Goal: Task Accomplishment & Management: Use online tool/utility

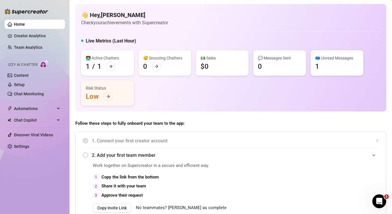
click at [265, 100] on div "👩‍💻 Active Chatters 1 / 1 😴 Snoozing Chatters 0 💵 Sales $0 💬 Messages Sent 0 📪 …" at bounding box center [230, 78] width 299 height 56
click at [281, 42] on div "Live Metrics (Last Hour)" at bounding box center [230, 42] width 299 height 9
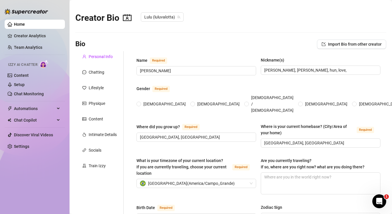
radio input "true"
type input "[DATE]"
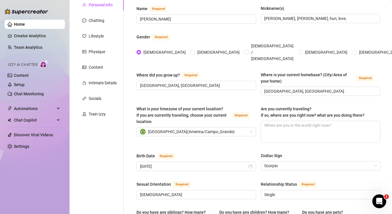
scroll to position [69, 0]
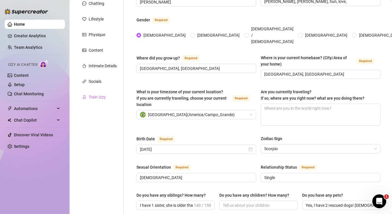
click at [109, 100] on div "Train Izzy" at bounding box center [99, 97] width 48 height 11
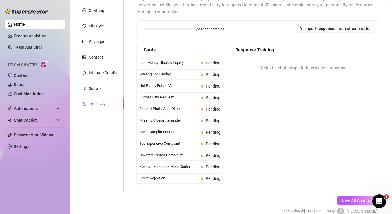
scroll to position [65, 0]
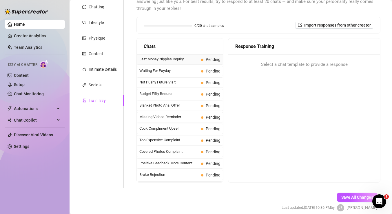
click at [189, 60] on span "Last Money Nipples Inquiry" at bounding box center [168, 59] width 59 height 6
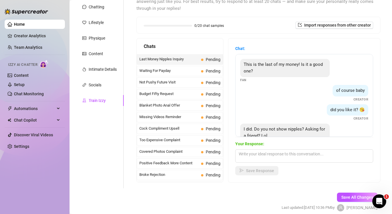
scroll to position [18, 0]
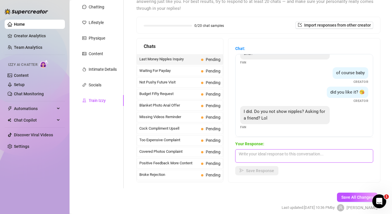
click at [271, 155] on textarea at bounding box center [304, 156] width 138 height 13
type textarea "I"
type textarea "you know I love teasing u..dont u? you"
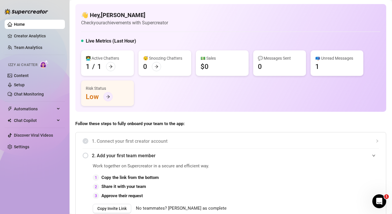
click at [108, 101] on div at bounding box center [107, 96] width 9 height 9
click at [25, 83] on link "Setup" at bounding box center [19, 84] width 11 height 5
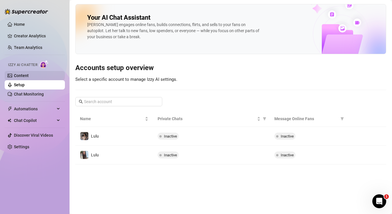
click at [29, 77] on link "Content" at bounding box center [21, 75] width 15 height 5
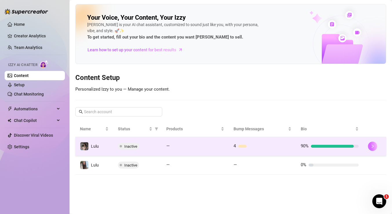
click at [371, 146] on icon "right" at bounding box center [372, 146] width 4 height 4
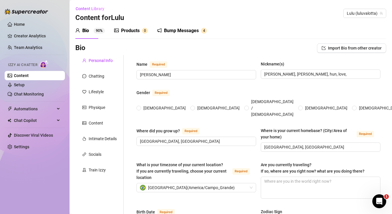
radio input "true"
type input "[DATE]"
click at [101, 171] on div "Train Izzy" at bounding box center [97, 170] width 17 height 6
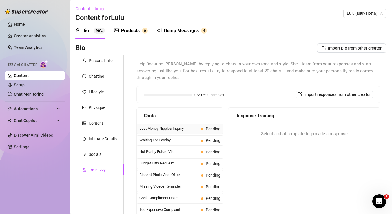
click at [195, 128] on span "Last Money Nipples Inquiry" at bounding box center [168, 129] width 59 height 6
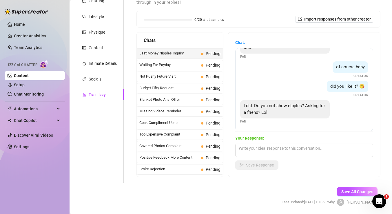
scroll to position [84, 0]
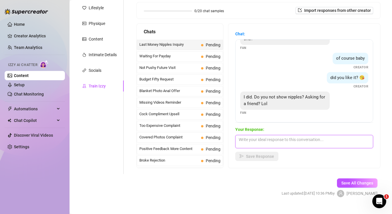
click at [291, 144] on textarea at bounding box center [304, 141] width 138 height 13
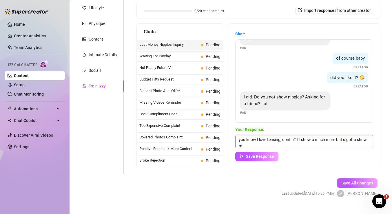
scroll to position [0, 0]
type textarea "you know I love teasing, dont u? I'll show u much more but u gotta show me how …"
click at [268, 157] on span "Save Response" at bounding box center [260, 156] width 28 height 5
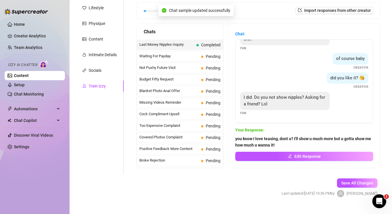
scroll to position [17, 0]
click at [214, 54] on span "Pending" at bounding box center [210, 56] width 19 height 6
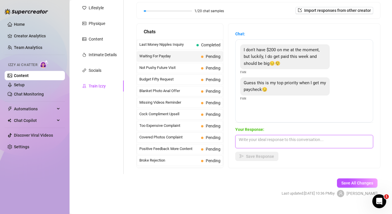
click at [268, 139] on textarea at bounding box center [304, 141] width 138 height 13
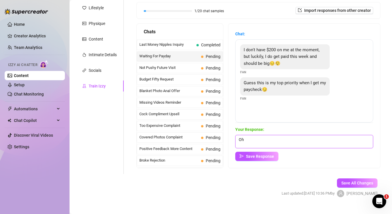
type textarea "O"
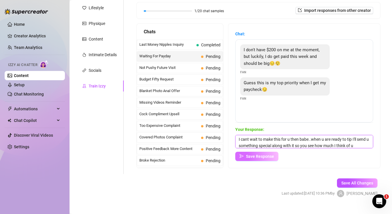
type textarea "I cant wait to make this for u then babe..when u are ready to tip I'll send u s…"
click at [253, 155] on span "Save Response" at bounding box center [260, 156] width 28 height 5
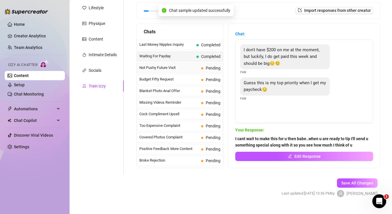
click at [213, 71] on span "Pending" at bounding box center [210, 68] width 19 height 6
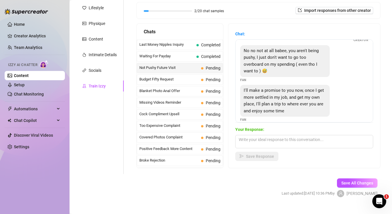
scroll to position [32, 0]
click at [276, 142] on textarea at bounding box center [304, 141] width 138 height 13
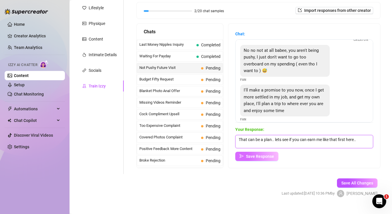
type textarea "That can be a plan.. lets see if you can earn me like that first here.."
click at [247, 158] on span "Save Response" at bounding box center [260, 156] width 28 height 5
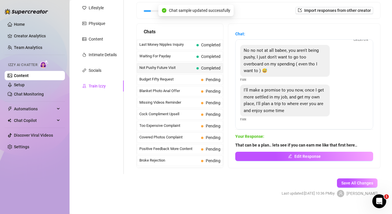
scroll to position [25, 0]
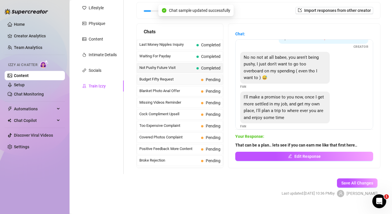
click at [199, 79] on div "Budget Fifty Request Pending" at bounding box center [180, 79] width 86 height 10
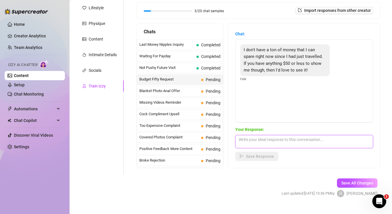
click at [269, 139] on textarea at bounding box center [304, 141] width 138 height 13
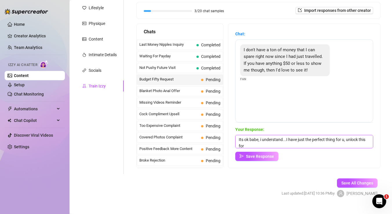
scroll to position [0, 0]
type textarea "Its ok babe, i understand...I have just the perfect thing for u, unlock this fo…"
click at [245, 159] on button "Save Response" at bounding box center [256, 156] width 43 height 9
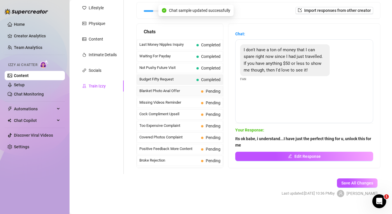
click at [211, 90] on span "Pending" at bounding box center [212, 91] width 15 height 5
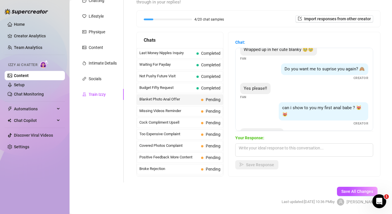
scroll to position [82, 0]
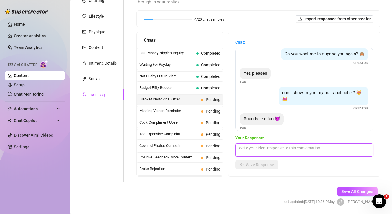
click at [284, 150] on textarea at bounding box center [304, 149] width 138 height 13
type textarea "I"
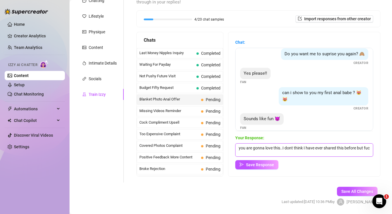
scroll to position [0, 0]
type textarea "you are gonna love this..I dont think I have ever shared this before but fuck i…"
click at [269, 162] on span "Save Response" at bounding box center [260, 164] width 28 height 5
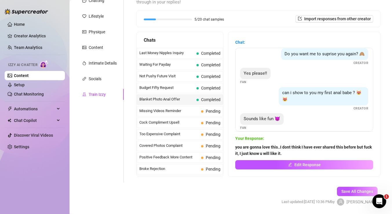
scroll to position [81, 0]
click at [204, 111] on span "Pending" at bounding box center [210, 111] width 19 height 6
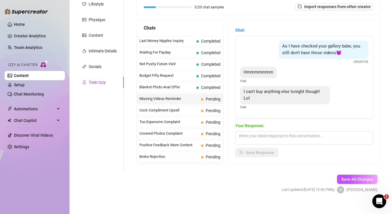
scroll to position [94, 0]
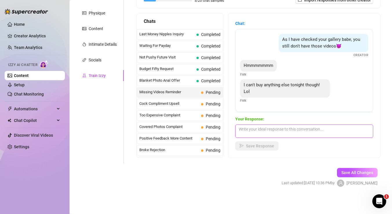
click at [275, 129] on textarea at bounding box center [304, 130] width 138 height 13
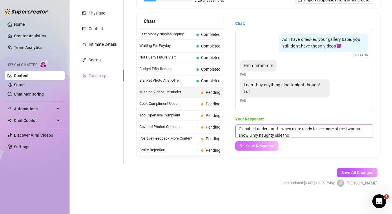
type textarea "Ok babe, i understand...when u are ready to see more of me I wanna show u my na…"
click at [258, 148] on span "Save Response" at bounding box center [260, 146] width 28 height 5
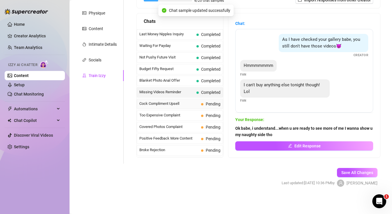
click at [203, 106] on span "Pending" at bounding box center [210, 104] width 19 height 6
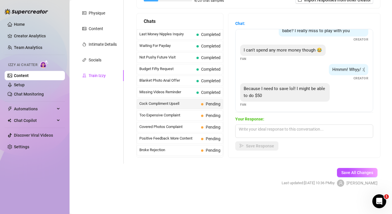
scroll to position [141, 0]
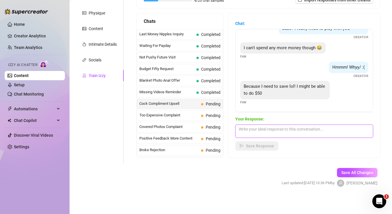
click at [270, 131] on textarea at bounding box center [304, 130] width 138 height 13
click at [279, 129] on textarea at bounding box center [304, 130] width 138 height 13
type textarea "I"
type textarea "S"
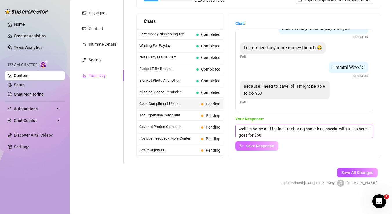
type textarea "well, im horny and feeling like sharing something special with u...so here it g…"
click at [269, 146] on span "Save Response" at bounding box center [260, 146] width 28 height 5
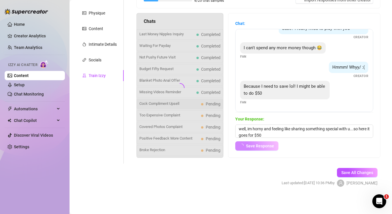
scroll to position [140, 0]
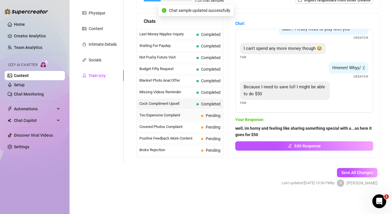
click at [201, 113] on div "Too Expensive Complaint Pending" at bounding box center [180, 115] width 86 height 10
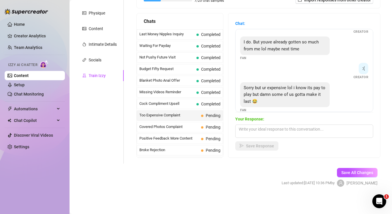
scroll to position [109, 0]
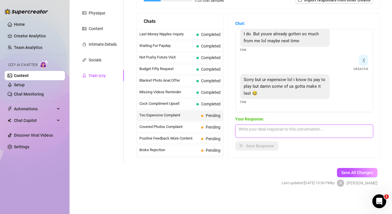
click at [271, 131] on textarea at bounding box center [304, 130] width 138 height 13
type textarea "i get ur point babe, maybe I can make u a special offer?"
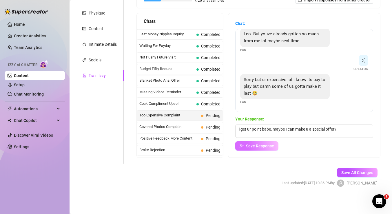
click at [258, 146] on span "Save Response" at bounding box center [260, 146] width 28 height 5
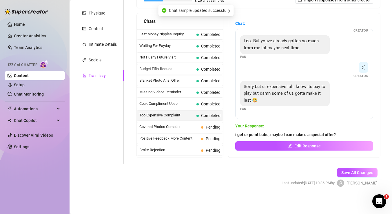
scroll to position [102, 0]
click at [205, 127] on span "Pending" at bounding box center [210, 127] width 19 height 6
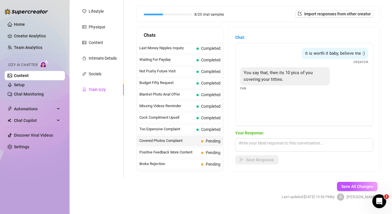
scroll to position [94, 0]
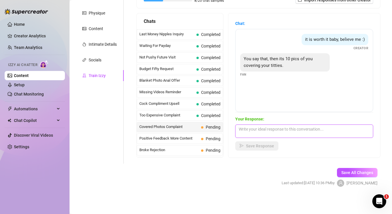
click at [291, 133] on textarea at bounding box center [304, 130] width 138 height 13
type textarea "y"
click at [238, 129] on textarea "since u unlocked that," at bounding box center [304, 130] width 138 height 13
click at [330, 130] on textarea "I love to tease u babe and since u unlocked that," at bounding box center [304, 130] width 138 height 13
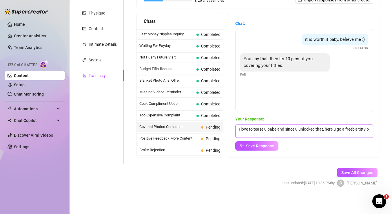
scroll to position [0, 0]
type textarea "I love to tease u babe and since u unlocked that, here u go a freebie titty pic!"
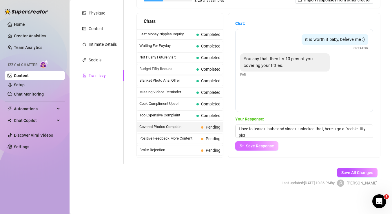
click at [267, 146] on span "Save Response" at bounding box center [260, 146] width 28 height 5
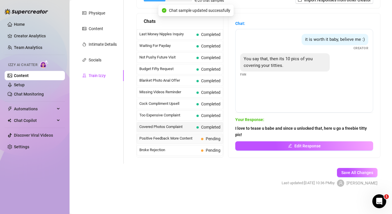
click at [211, 138] on span "Pending" at bounding box center [212, 138] width 15 height 5
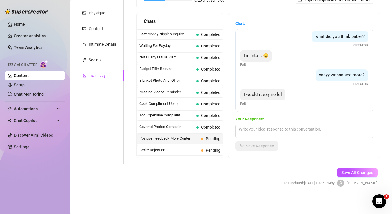
scroll to position [23, 0]
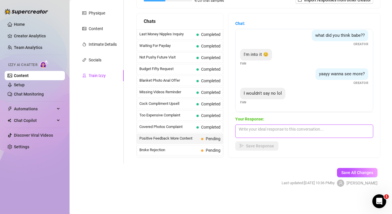
click at [277, 133] on textarea at bounding box center [304, 130] width 138 height 13
type textarea "hmm im glad u said that, because I have more to show u"
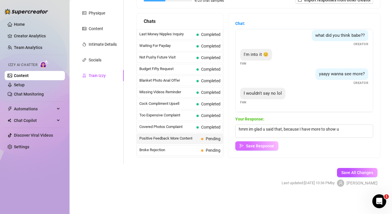
click at [255, 147] on span "Save Response" at bounding box center [260, 146] width 28 height 5
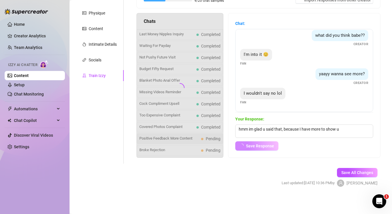
scroll to position [16, 0]
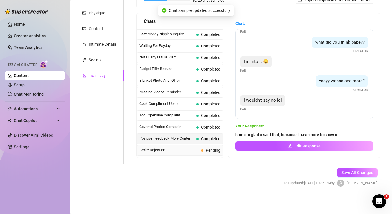
click at [191, 152] on span "Broke Rejection" at bounding box center [168, 150] width 59 height 6
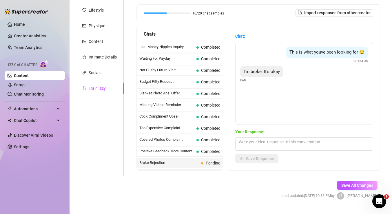
scroll to position [94, 0]
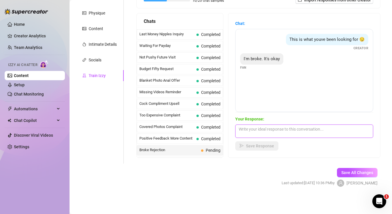
click at [277, 131] on textarea at bounding box center [304, 130] width 138 height 13
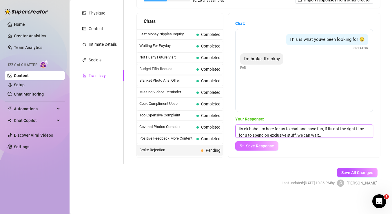
type textarea "its ok babe..Im here for us to chat and have fun, if its not the right time for…"
click at [253, 149] on button "Save Response" at bounding box center [256, 145] width 43 height 9
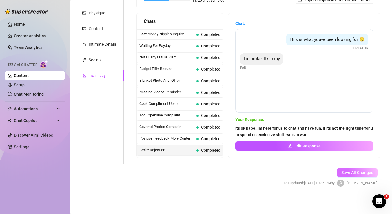
click at [364, 174] on span "Save All Changes" at bounding box center [357, 172] width 32 height 5
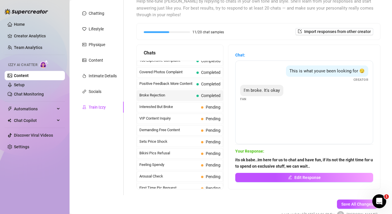
scroll to position [93, 0]
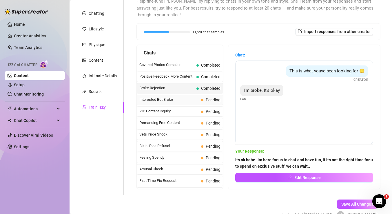
click at [205, 102] on span "Pending" at bounding box center [210, 100] width 19 height 6
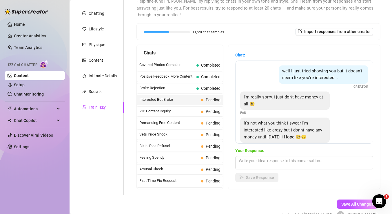
scroll to position [12, 0]
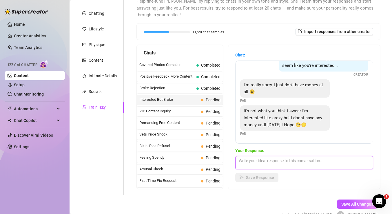
click at [289, 159] on textarea at bounding box center [304, 162] width 138 height 13
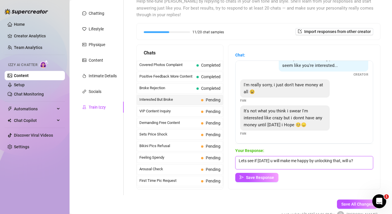
scroll to position [0, 0]
type textarea "Lets see if [DATE] u will make me happy by unlocking that, will u?"
click at [271, 178] on span "Save Response" at bounding box center [260, 177] width 28 height 5
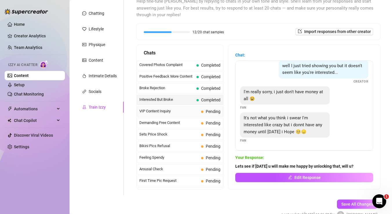
scroll to position [5, 0]
click at [201, 110] on div "VIP Content Inquiry Pending" at bounding box center [180, 111] width 86 height 10
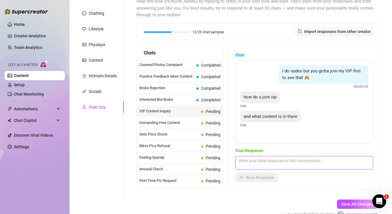
click at [272, 163] on textarea at bounding box center [304, 162] width 138 height 13
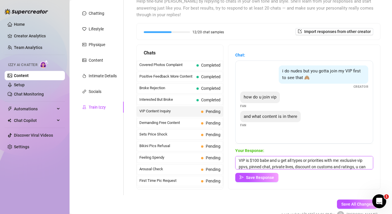
scroll to position [7, 0]
type textarea "VIP is $100 babe and u get all types or priorities with me: exclusive vip ppvs,…"
click at [255, 179] on span "Save Response" at bounding box center [260, 177] width 28 height 5
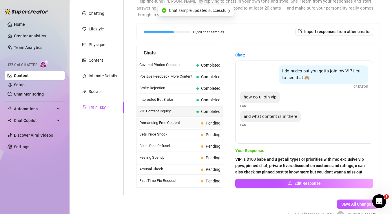
click at [203, 123] on span "Pending" at bounding box center [210, 123] width 19 height 6
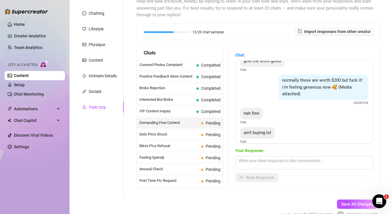
scroll to position [56, 0]
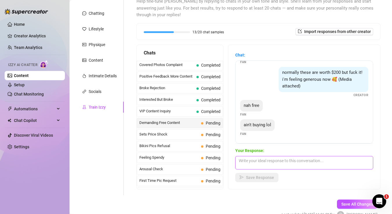
click at [283, 163] on textarea at bounding box center [304, 162] width 138 height 13
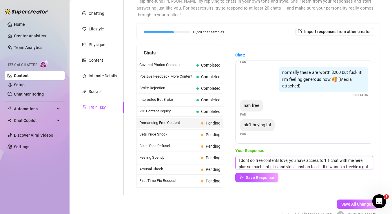
scroll to position [7, 0]
type textarea "I dont do free contents love, you have access to 1:1 chat with me here plus so …"
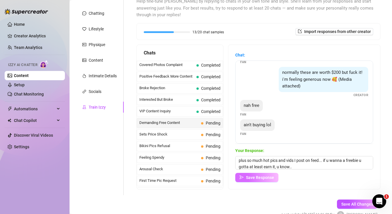
click at [265, 176] on span "Save Response" at bounding box center [260, 177] width 28 height 5
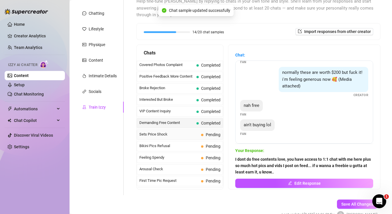
click at [208, 134] on span "Pending" at bounding box center [212, 134] width 15 height 5
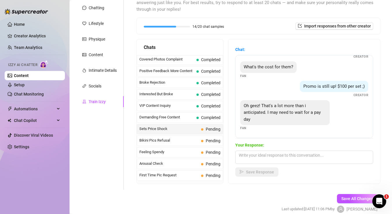
scroll to position [69, 0]
click at [295, 156] on textarea at bounding box center [304, 156] width 138 height 13
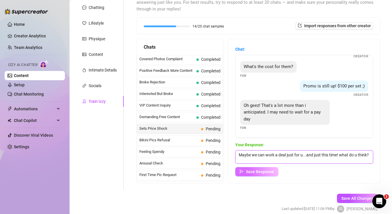
type textarea "Maybe we can work a deal just for u...and just this time! what do u think?"
click at [271, 169] on span "Save Response" at bounding box center [260, 171] width 28 height 5
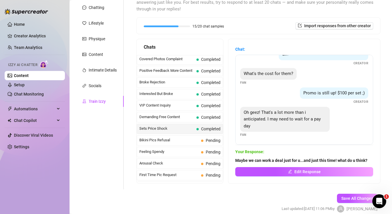
scroll to position [18, 0]
click at [204, 136] on div "Bikini Pics Refusal Pending" at bounding box center [180, 140] width 86 height 10
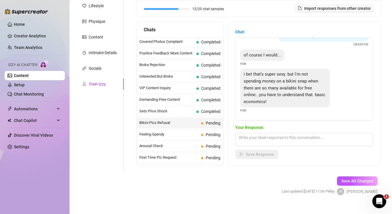
scroll to position [88, 0]
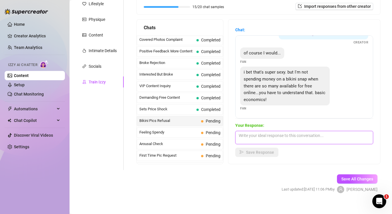
click at [283, 137] on textarea at bounding box center [304, 137] width 138 height 13
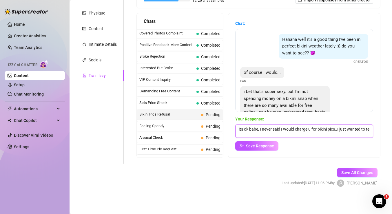
scroll to position [0, 0]
type textarea "its ok babe, I never said I would charge u for bikini pics..I just wanted to te…"
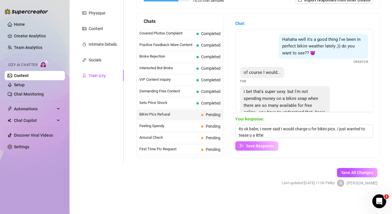
click at [267, 144] on span "Save Response" at bounding box center [260, 146] width 28 height 5
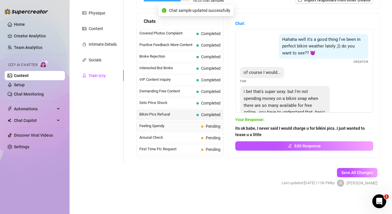
click at [202, 127] on span at bounding box center [202, 126] width 2 height 2
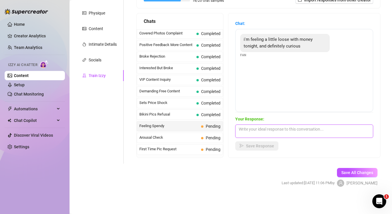
click at [268, 128] on textarea at bounding box center [304, 130] width 138 height 13
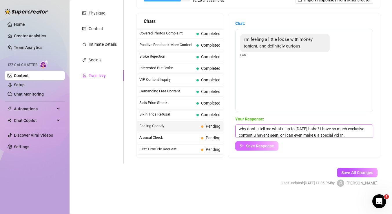
type textarea "why dont u tell me what u up to [DATE] babe? I have so much exclusive content u…"
click at [243, 146] on icon "send" at bounding box center [241, 146] width 4 height 4
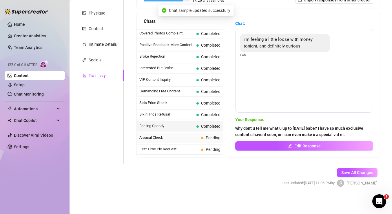
click at [205, 135] on span "Pending" at bounding box center [212, 137] width 15 height 5
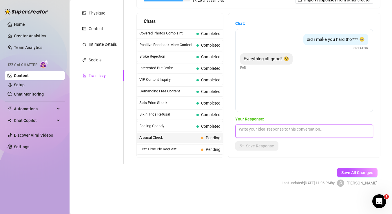
click at [283, 129] on textarea at bounding box center [304, 130] width 138 height 13
type textarea "Yes babe, why not?"
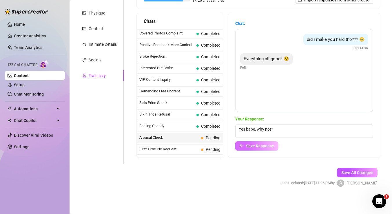
click at [265, 148] on button "Save Response" at bounding box center [256, 145] width 43 height 9
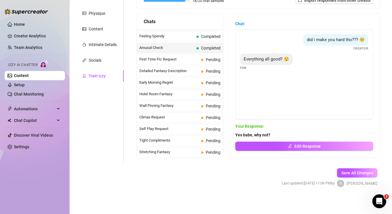
scroll to position [187, 0]
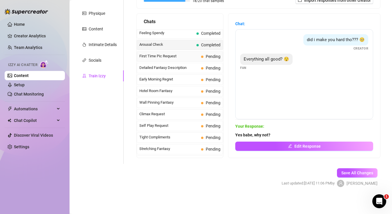
click at [205, 60] on div "First Time Pic Request Pending" at bounding box center [180, 56] width 86 height 10
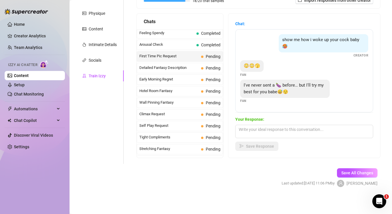
scroll to position [94, 0]
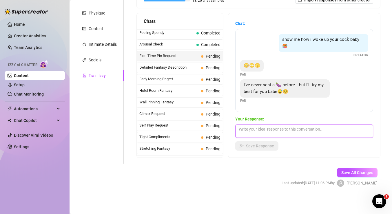
click at [273, 133] on textarea at bounding box center [304, 130] width 138 height 13
type textarea "I cant wait to see..Im flattered to be ur first"
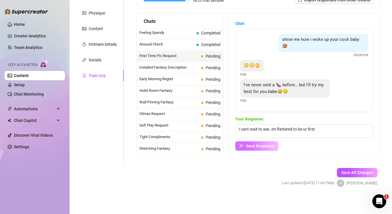
click at [258, 144] on span "Save Response" at bounding box center [260, 146] width 28 height 5
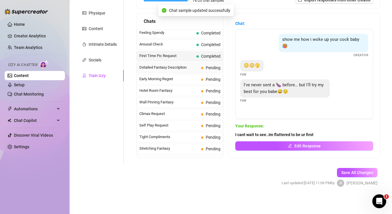
click at [206, 68] on span "Pending" at bounding box center [212, 67] width 15 height 5
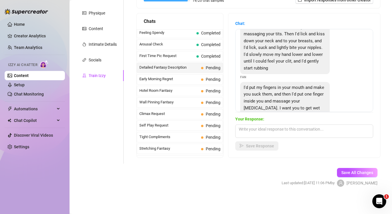
scroll to position [27, 0]
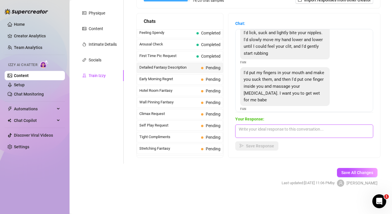
click at [282, 127] on textarea at bounding box center [304, 130] width 138 height 13
type textarea "hmm that sounds very naughty...I can feel myself getting wet"
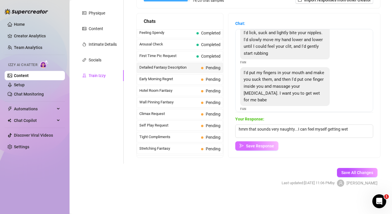
click at [259, 142] on button "Save Response" at bounding box center [256, 145] width 43 height 9
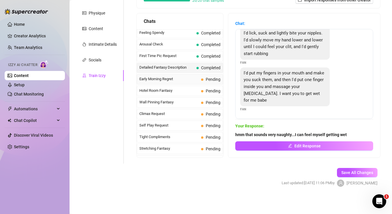
scroll to position [20, 0]
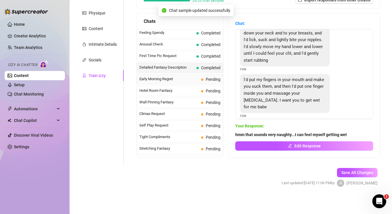
click at [208, 80] on span "Pending" at bounding box center [212, 79] width 15 height 5
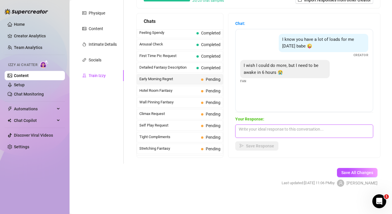
click at [270, 129] on textarea at bounding box center [304, 130] width 138 height 13
type textarea "l"
type textarea "I can always help u sleep better, u should know that by now"
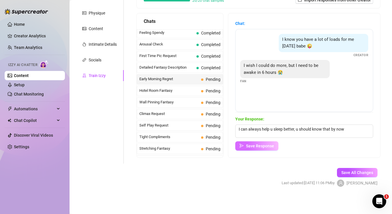
click at [240, 145] on icon "send" at bounding box center [241, 146] width 4 height 4
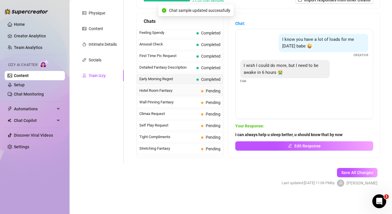
click at [210, 89] on span "Pending" at bounding box center [212, 91] width 15 height 5
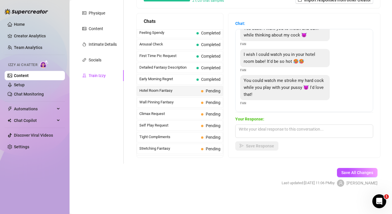
scroll to position [12, 0]
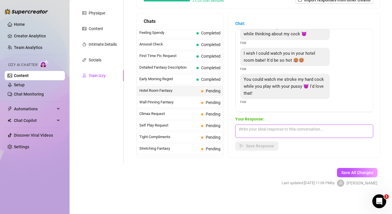
click at [291, 131] on textarea at bounding box center [304, 130] width 138 height 13
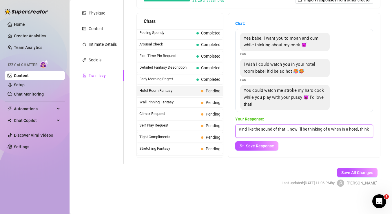
scroll to position [0, 0]
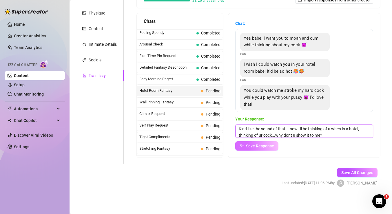
type textarea "Kind like the sound of that... now I'll be thinking of u when in a hotel, think…"
click at [267, 144] on span "Save Response" at bounding box center [260, 146] width 28 height 5
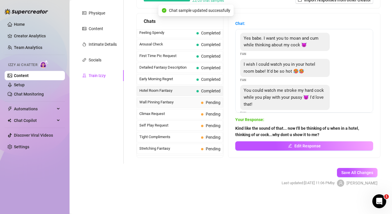
click at [211, 104] on span "Pending" at bounding box center [212, 102] width 15 height 5
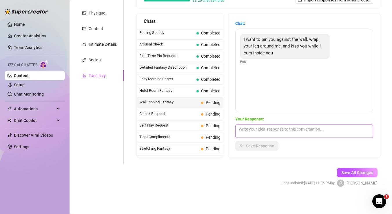
click at [276, 129] on textarea at bounding box center [304, 130] width 138 height 13
type textarea "I love a guy with attitude, that made me wet just to think.."
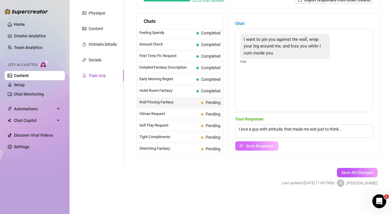
click at [257, 148] on button "Save Response" at bounding box center [256, 145] width 43 height 9
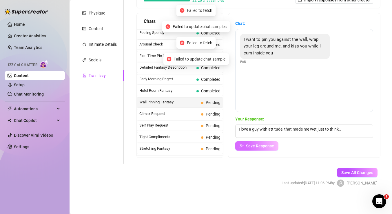
click at [251, 145] on span "Save Response" at bounding box center [260, 146] width 28 height 5
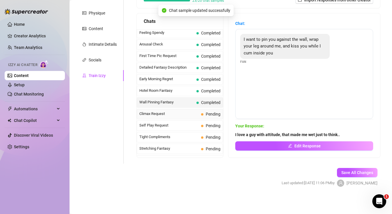
click at [201, 114] on span at bounding box center [202, 114] width 2 height 2
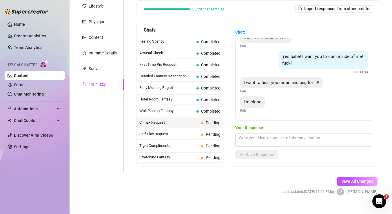
scroll to position [94, 0]
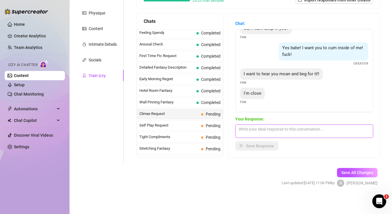
click at [277, 127] on textarea at bounding box center [304, 130] width 138 height 13
type textarea "l"
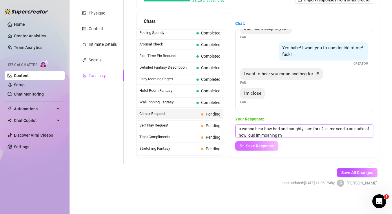
type textarea "u wanna hear how bad and naughty I am for u? let me send u an audio of how loud…"
click at [262, 147] on span "Save Response" at bounding box center [260, 146] width 28 height 5
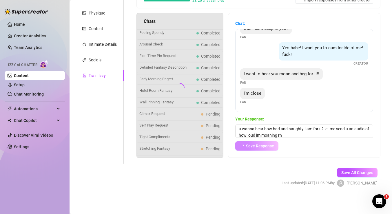
scroll to position [10, 0]
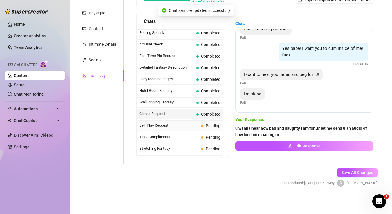
click at [209, 124] on span "Pending" at bounding box center [212, 125] width 15 height 5
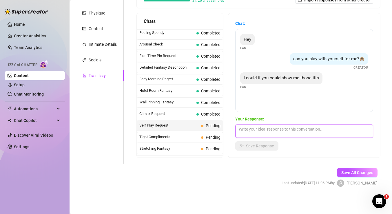
click at [284, 129] on textarea at bounding box center [304, 130] width 138 height 13
type textarea "i love to tease u, why dont I show u how I am rn?"
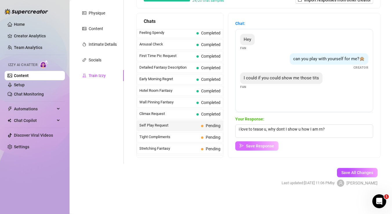
click at [255, 146] on span "Save Response" at bounding box center [260, 146] width 28 height 5
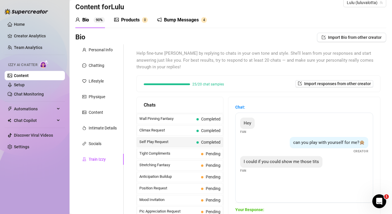
scroll to position [0, 0]
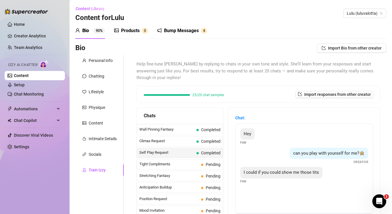
click at [178, 33] on div "Bump Messages" at bounding box center [181, 30] width 35 height 7
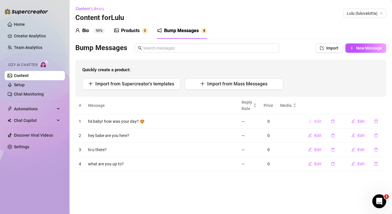
click at [316, 121] on span "Edit" at bounding box center [317, 121] width 7 height 5
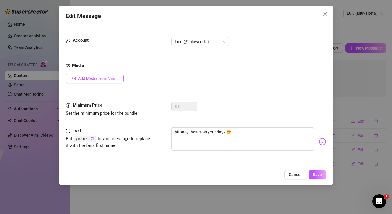
click at [111, 78] on span "Add Media from Vault" at bounding box center [98, 78] width 40 height 5
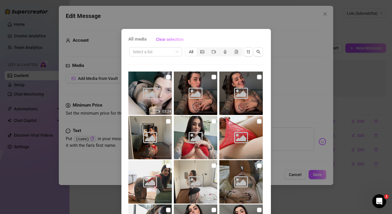
click at [290, 117] on div "All media Clear selection Select a list All Image placeholder 03:24 Image place…" at bounding box center [196, 107] width 392 height 214
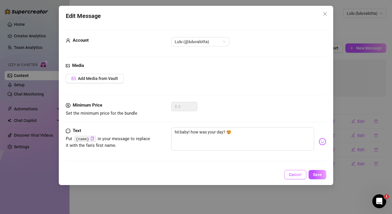
click at [297, 177] on span "Cancel" at bounding box center [295, 174] width 13 height 5
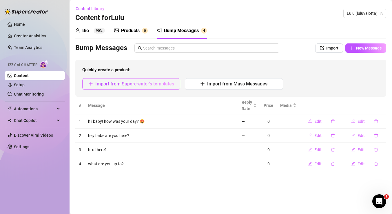
click at [169, 84] on span "Import from Supercreator's templates" at bounding box center [134, 83] width 79 height 5
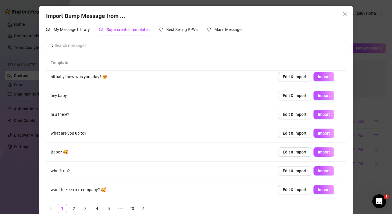
scroll to position [10, 0]
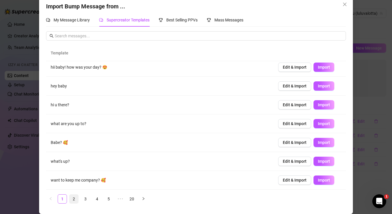
click at [75, 201] on link "2" at bounding box center [73, 198] width 9 height 9
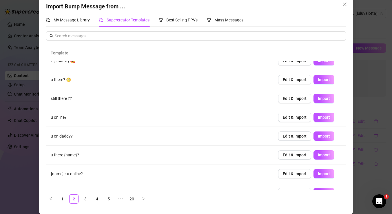
scroll to position [60, 0]
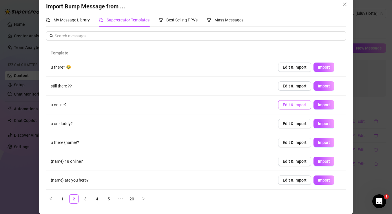
click at [307, 105] on button "Edit & Import" at bounding box center [294, 104] width 33 height 9
type textarea "u online?"
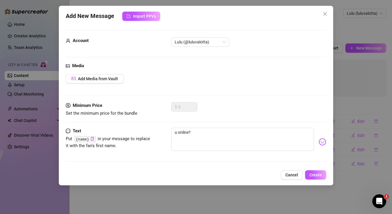
scroll to position [0, 0]
click at [112, 80] on span "Add Media from Vault" at bounding box center [98, 78] width 40 height 5
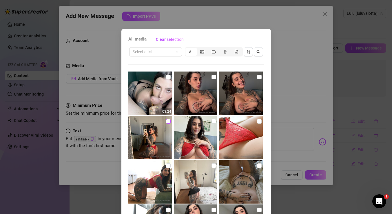
click at [168, 122] on input "checkbox" at bounding box center [168, 121] width 5 height 5
checkbox input "true"
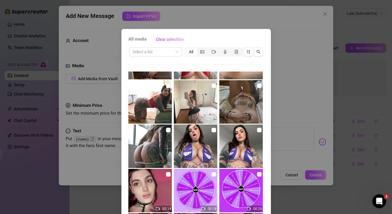
scroll to position [28, 0]
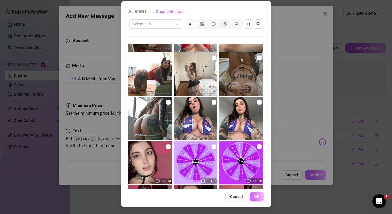
click at [261, 194] on button "OK" at bounding box center [256, 196] width 14 height 9
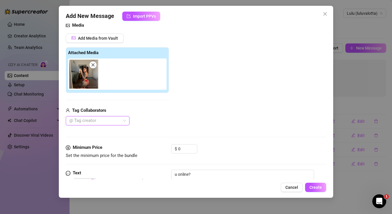
scroll to position [70, 0]
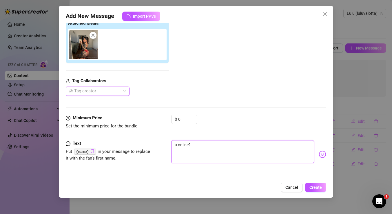
click at [174, 146] on textarea "u online?" at bounding box center [242, 151] width 143 height 23
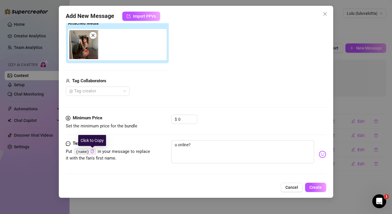
click at [93, 151] on icon "copy" at bounding box center [92, 151] width 3 height 4
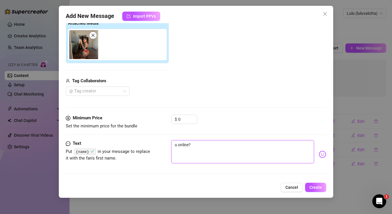
click at [174, 145] on textarea "u online?" at bounding box center [242, 151] width 143 height 23
paste textarea "{name}"
type textarea "{name}u online?"
type textarea "{name} u online?"
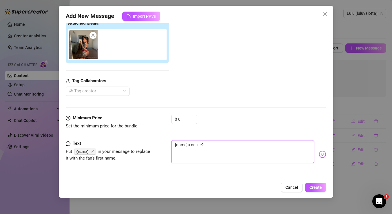
type textarea "{name} u online?"
type textarea "{name}u online?"
type textarea "{nameu online?"
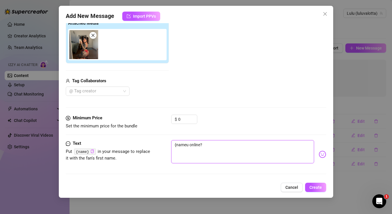
type textarea "{namu online?"
type textarea "{nau online?"
type textarea "{nu online?"
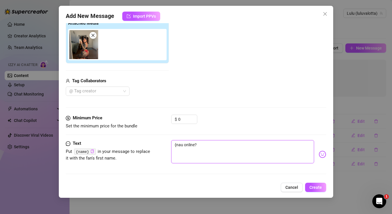
type textarea "{nu online?"
type textarea "{u online?"
type textarea "u online?"
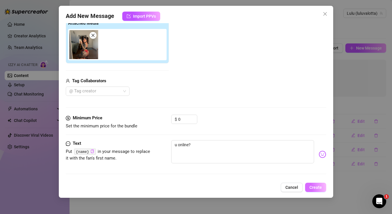
click at [312, 187] on span "Create" at bounding box center [315, 187] width 12 height 5
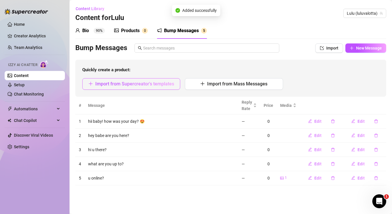
click at [158, 85] on span "Import from Supercreator's templates" at bounding box center [134, 83] width 79 height 5
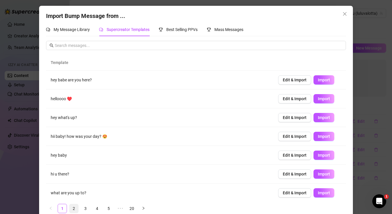
click at [75, 209] on link "2" at bounding box center [73, 208] width 9 height 9
click at [86, 208] on link "3" at bounding box center [85, 208] width 9 height 9
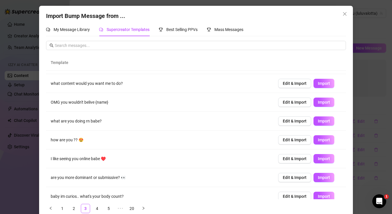
scroll to position [60, 0]
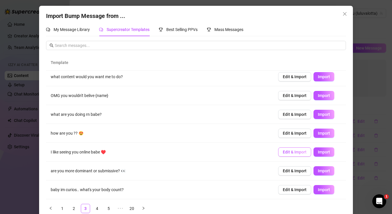
click at [299, 153] on span "Edit & Import" at bounding box center [294, 152] width 24 height 5
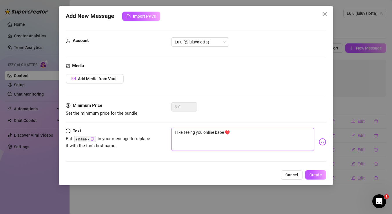
click at [236, 132] on textarea "I like seeing you online babe ♥️" at bounding box center [242, 139] width 143 height 23
type textarea "I like seeing you online babe ♥️"
click at [224, 132] on textarea "I like seeing you online babe ♥️" at bounding box center [242, 139] width 143 height 23
type textarea "I like seeing you online bab ♥️"
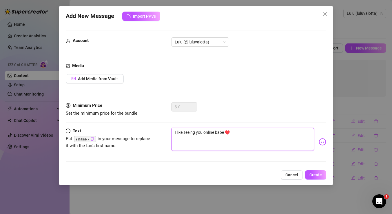
type textarea "I like seeing you online bab ♥️"
type textarea "I like seeing you online ba ♥️"
type textarea "I like seeing you online b ♥️"
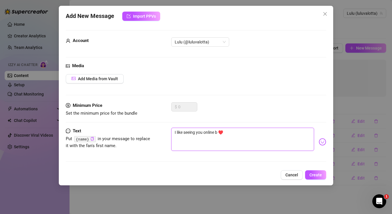
type textarea "I like seeing you online ♥️"
click at [242, 133] on textarea "I like seeing you online ♥️" at bounding box center [242, 139] width 143 height 23
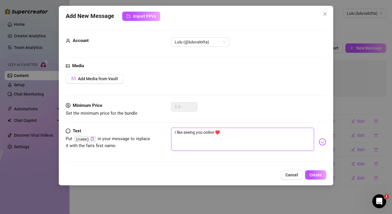
type textarea "I like seeing you online ♥️"
type textarea "I like seeing you online"
type textarea "I like seeing you online 💕"
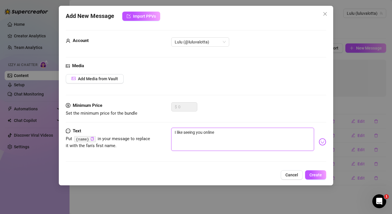
type textarea "I like seeing you online 💕"
type textarea "I like seeing you online 💕 s"
type textarea "I like seeing you online 💕 so"
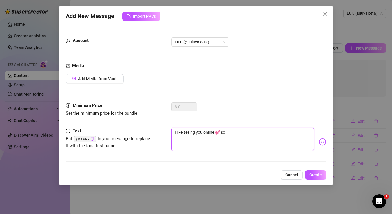
type textarea "I like seeing you online 💕 so"
type textarea "I like seeing you online 💕 so h"
type textarea "I like seeing you online 💕 so he"
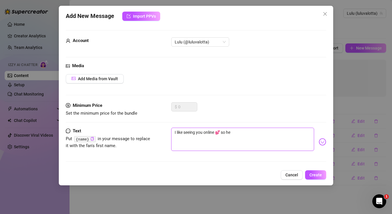
type textarea "I like seeing you online 💕 so her"
type textarea "I like seeing you online 💕 so hers"
type textarea "I like seeing you online 💕 so her"
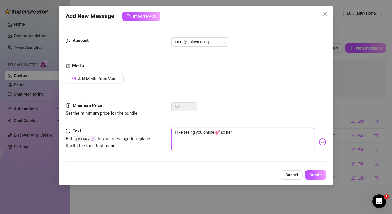
type textarea "I like seeing you online 💕 so here"
type textarea "I like seeing you online 💕 so here'"
type textarea "I like seeing you online 💕 so here's"
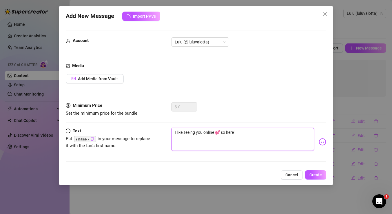
type textarea "I like seeing you online 💕 so here's"
type textarea "I like seeing you online 💕 so here's a"
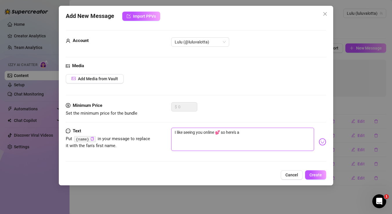
type textarea "I like seeing you online 💕 so here's a"
type textarea "I like seeing you online 💕 so here's a l"
type textarea "I like seeing you online 💕 so here's a lt"
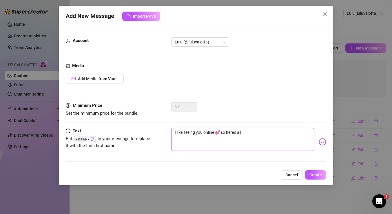
type textarea "I like seeing you online 💕 so here's a lt"
type textarea "I like seeing you online 💕 so here's a l"
type textarea "I like seeing you online 💕 so here's a li"
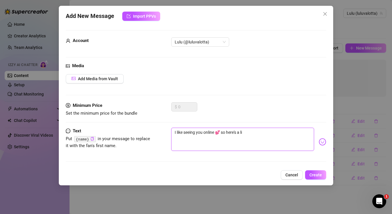
type textarea "I like seeing you online 💕 so here's a lit"
type textarea "I like seeing you online 💕 so here's a litt"
type textarea "I like seeing you online 💕 so here's a littl"
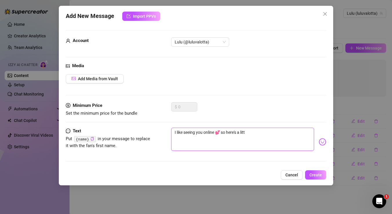
type textarea "I like seeing you online 💕 so here's a littl"
type textarea "I like seeing you online 💕 so here's a little"
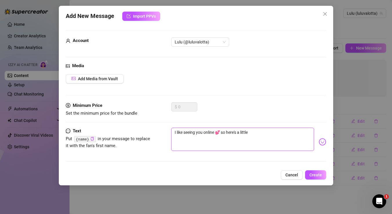
type textarea "I like seeing you online 💕 so here's a little s"
type textarea "I like seeing you online 💕 so here's a little so"
type textarea "I like seeing you online 💕 so here's a little som"
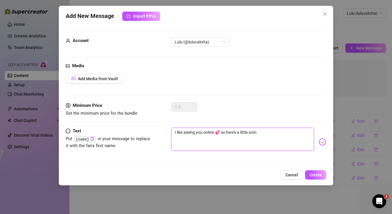
type textarea "I like seeing you online 💕 so here's a little some"
type textarea "I like seeing you online 💕 so here's a little somet"
type textarea "I like seeing you online 💕 so here's a little someti"
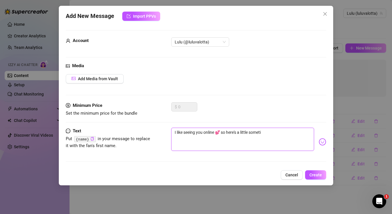
type textarea "I like seeing you online 💕 so here's a little somet"
type textarea "I like seeing you online 💕 so here's a little someth"
type textarea "I like seeing you online 💕 so here's a little somethi"
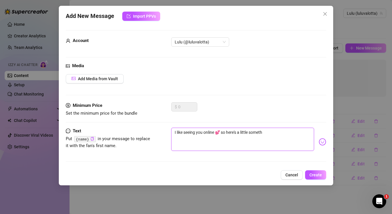
type textarea "I like seeing you online 💕 so here's a little somethi"
type textarea "I like seeing you online 💕 so here's a little somethin"
type textarea "I like seeing you online 💕 so here's a little something"
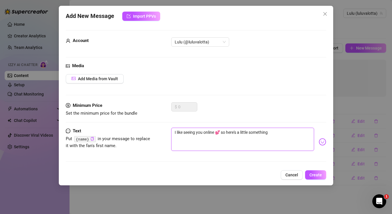
type textarea "I like seeing you online 💕 so here's a little something"
type textarea "I like seeing you online 💕 so here's a little something t"
type textarea "I like seeing you online 💕 so here's a little something to"
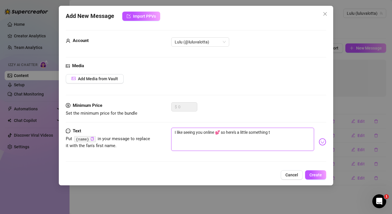
type textarea "I like seeing you online 💕 so here's a little something to"
type textarea "I like seeing you online 💕 so here's a little something to k"
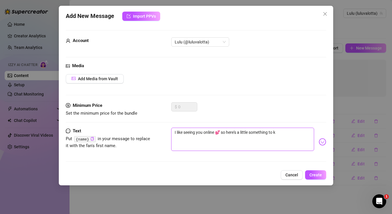
type textarea "I like seeing you online 💕 so here's a little something to ke"
type textarea "I like seeing you online 💕 so here's a little something to [PERSON_NAME]"
type textarea "I like seeing you online 💕 so here's a little something to keep"
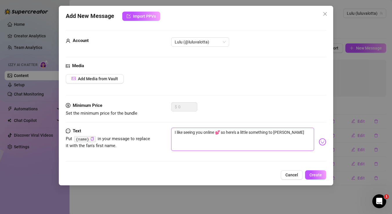
type textarea "I like seeing you online 💕 so here's a little something to keep"
type textarea "I like seeing you online 💕 so here's a little something to keep m"
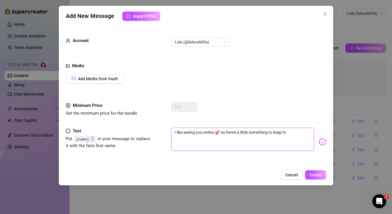
type textarea "I like seeing you online 💕 so here's a little something to keep me"
type textarea "I like seeing you online 💕 so here's a little something to keep me o"
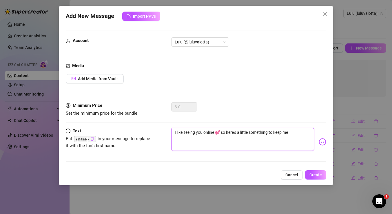
type textarea "I like seeing you online 💕 so here's a little something to keep me o"
type textarea "I like seeing you online 💕 so here's a little something to keep me on"
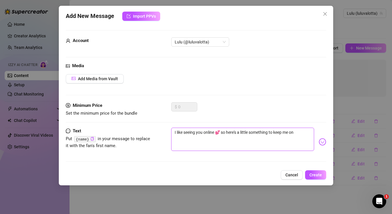
type textarea "I like seeing you online 💕 so here's a little something to keep me on u"
type textarea "I like seeing you online 💕 so here's a little something to keep me on ur"
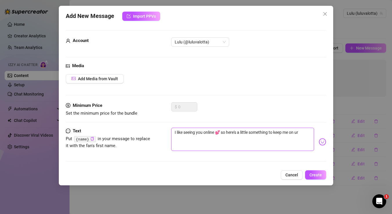
type textarea "I like seeing you online 💕 so here's a little something to keep me on ur"
type textarea "I like seeing you online 💕 so here's a little something to keep me on ur m"
type textarea "I like seeing you online 💕 so here's a little something to keep me on ur mi"
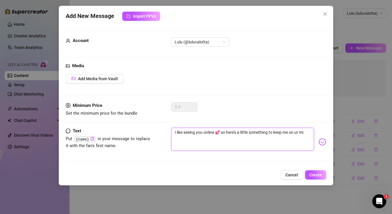
type textarea "I like seeing you online 💕 so here's a little something to keep me on ur min"
type textarea "I like seeing you online 💕 so here's a little something to keep me on ur mind"
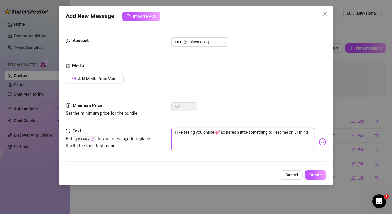
type textarea "I like seeing you online 💕 so here's a little something to keep me on ur mind"
type textarea "I like seeing you online 💕 so here's a little something to keep me on ur mind n"
type textarea "I like seeing you online 💕 so here's a little something to keep me on ur mind"
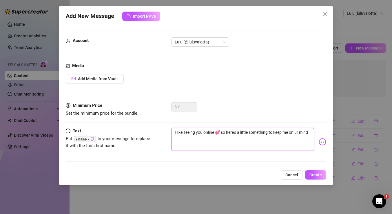
type textarea "I like seeing you online 💕 so here's a little something to keep me on ur min"
type textarea "I like seeing you online 💕 so here's a little something to keep me on ur mi"
type textarea "I like seeing you online 💕 so here's a little something to keep me on ur mii"
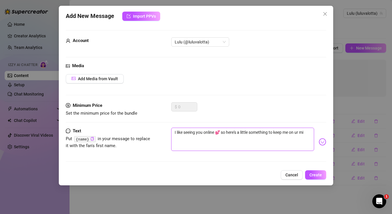
type textarea "I like seeing you online 💕 so here's a little something to keep me on ur mii"
type textarea "I like seeing you online 💕 so here's a little something to keep me on ur miin"
type textarea "I like seeing you online 💕 so here's a little something to keep me on ur mii"
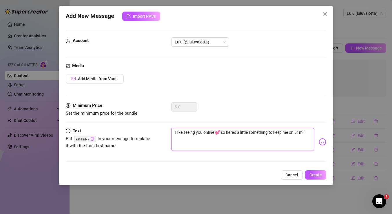
type textarea "I like seeing you online 💕 so here's a little something to keep me on ur mi"
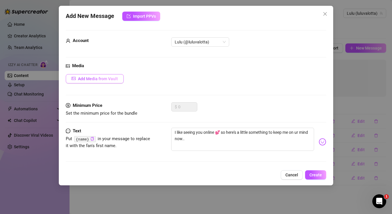
click at [107, 81] on span "Add Media from Vault" at bounding box center [98, 78] width 40 height 5
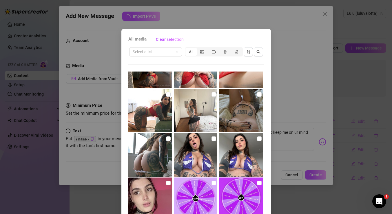
scroll to position [71, 0]
click at [256, 98] on img at bounding box center [240, 110] width 43 height 43
click at [260, 94] on input "checkbox" at bounding box center [259, 94] width 5 height 5
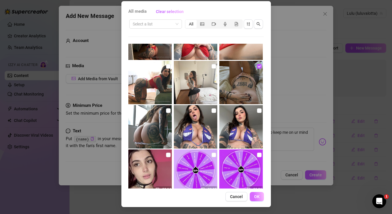
click at [256, 196] on span "OK" at bounding box center [256, 196] width 5 height 5
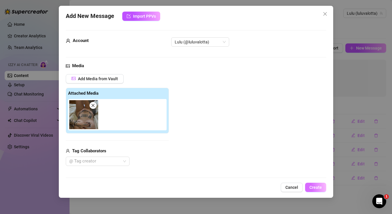
click at [319, 187] on span "Create" at bounding box center [315, 187] width 12 height 5
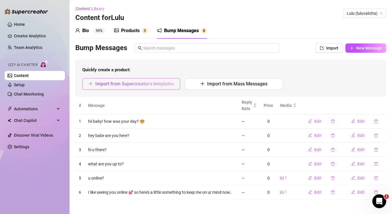
click at [161, 83] on span "Import from Supercreator's templates" at bounding box center [134, 83] width 79 height 5
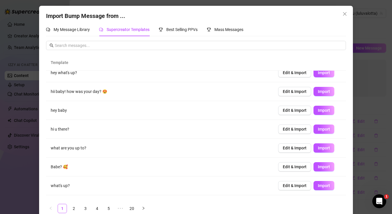
scroll to position [60, 0]
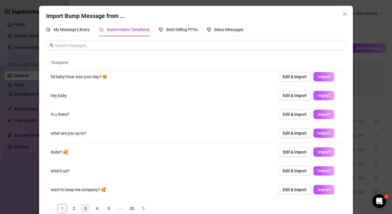
click at [87, 210] on link "3" at bounding box center [85, 208] width 9 height 9
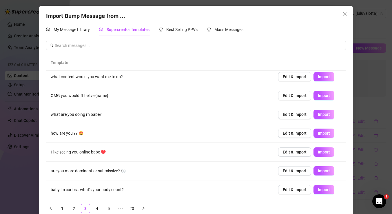
scroll to position [10, 0]
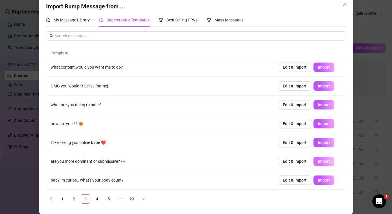
click at [324, 161] on span "Import" at bounding box center [323, 161] width 12 height 5
click at [98, 199] on link "4" at bounding box center [97, 198] width 9 height 9
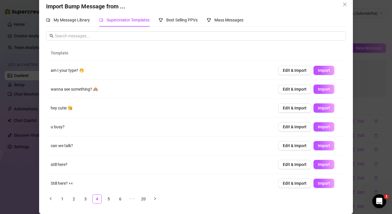
scroll to position [0, 0]
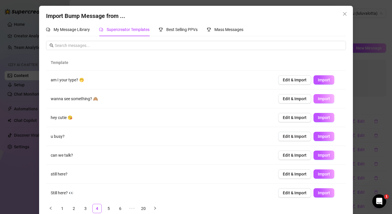
click at [320, 97] on span "Import" at bounding box center [323, 98] width 12 height 5
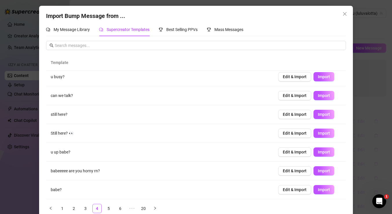
scroll to position [10, 0]
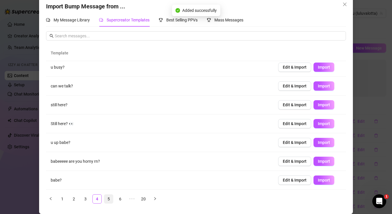
click at [108, 198] on link "5" at bounding box center [108, 198] width 9 height 9
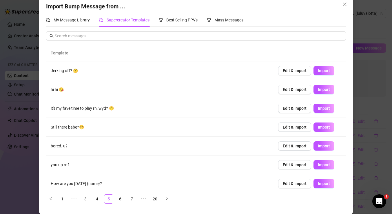
scroll to position [60, 0]
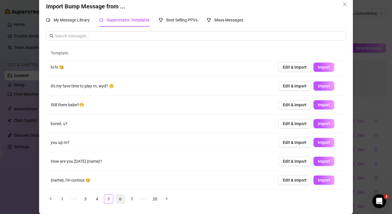
click at [120, 199] on link "6" at bounding box center [120, 198] width 9 height 9
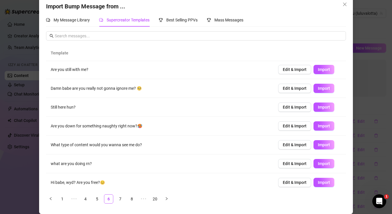
scroll to position [0, 0]
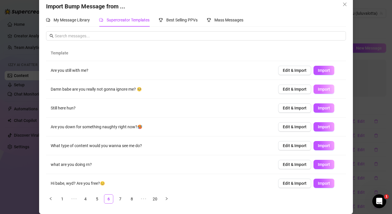
click at [326, 90] on span "Import" at bounding box center [323, 89] width 12 height 5
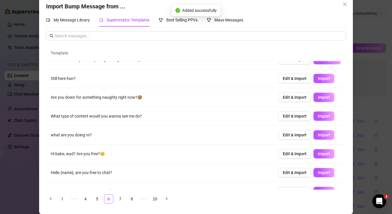
scroll to position [30, 0]
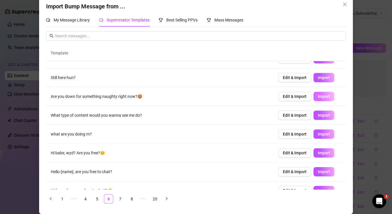
click at [321, 95] on span "Import" at bounding box center [323, 96] width 12 height 5
click at [295, 98] on span "Edit & Import" at bounding box center [294, 96] width 24 height 5
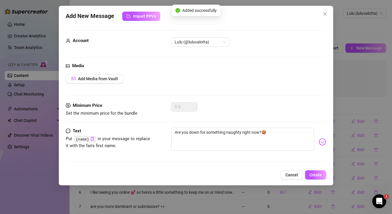
scroll to position [4, 0]
click at [108, 80] on span "Add Media from Vault" at bounding box center [98, 78] width 40 height 5
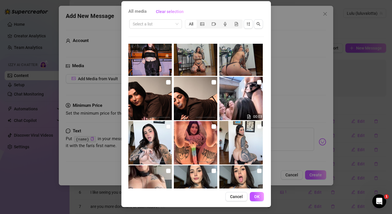
scroll to position [743, 0]
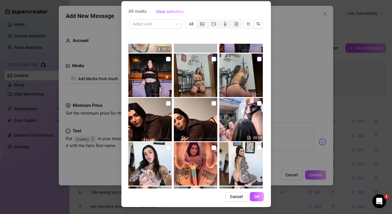
click at [258, 59] on input "checkbox" at bounding box center [259, 59] width 5 height 5
click at [260, 59] on input "checkbox" at bounding box center [259, 59] width 5 height 5
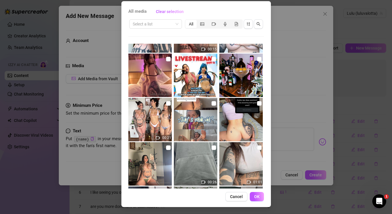
scroll to position [1540, 0]
click at [167, 58] on input "checkbox" at bounding box center [168, 58] width 5 height 5
click at [259, 195] on span "OK" at bounding box center [256, 196] width 5 height 5
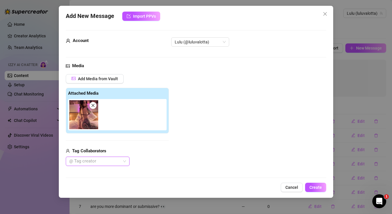
scroll to position [70, 0]
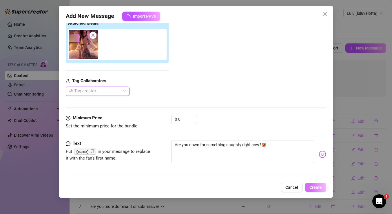
click at [321, 188] on span "Create" at bounding box center [315, 187] width 12 height 5
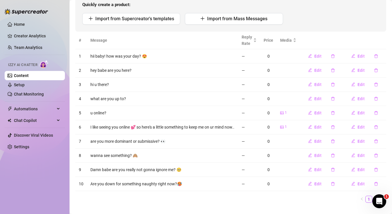
scroll to position [79, 0]
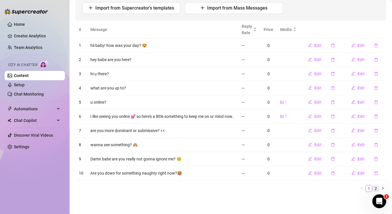
click at [374, 188] on link "2" at bounding box center [375, 188] width 6 height 6
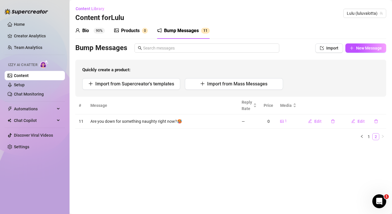
scroll to position [0, 0]
click at [362, 137] on icon "left" at bounding box center [361, 136] width 3 height 3
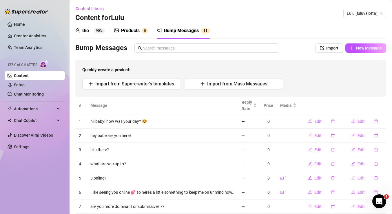
scroll to position [79, 0]
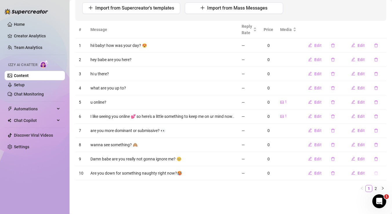
click at [378, 171] on button "button" at bounding box center [375, 172] width 13 height 9
click at [381, 157] on span "Yes" at bounding box center [381, 158] width 7 height 5
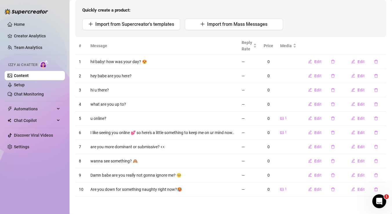
scroll to position [0, 0]
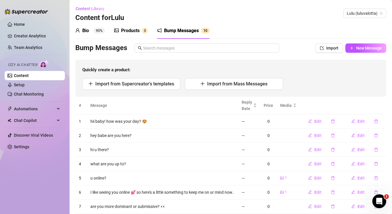
click at [135, 32] on div "Products" at bounding box center [130, 30] width 19 height 7
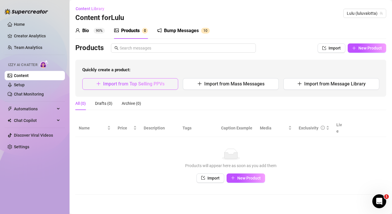
click at [157, 82] on span "Import from Top Selling PPVs" at bounding box center [133, 83] width 61 height 5
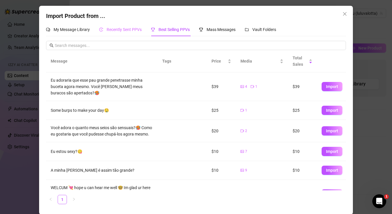
click at [137, 24] on div "Recently Sent PPVs" at bounding box center [120, 29] width 43 height 13
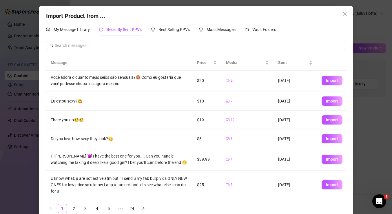
scroll to position [10, 0]
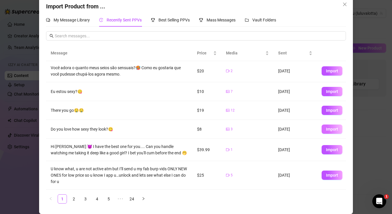
click at [331, 130] on span "Import" at bounding box center [332, 129] width 12 height 5
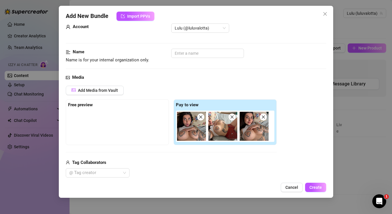
scroll to position [0, 0]
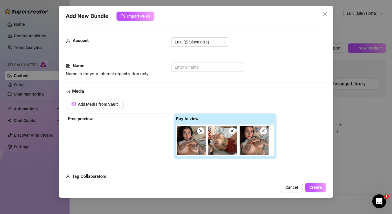
click at [201, 130] on icon "close" at bounding box center [201, 131] width 4 height 4
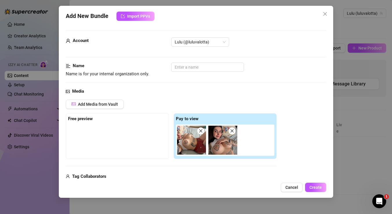
click at [201, 130] on icon "close" at bounding box center [200, 130] width 3 height 3
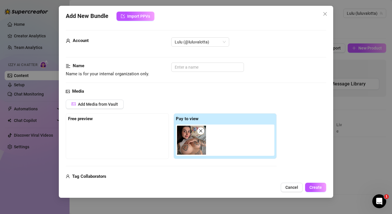
click at [201, 130] on icon "close" at bounding box center [200, 130] width 3 height 3
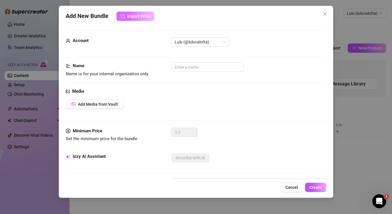
click at [145, 18] on span "Import PPVs" at bounding box center [138, 16] width 23 height 5
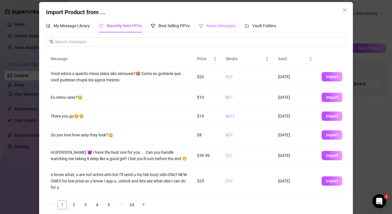
click at [225, 32] on div "Mass Messages" at bounding box center [217, 25] width 36 height 13
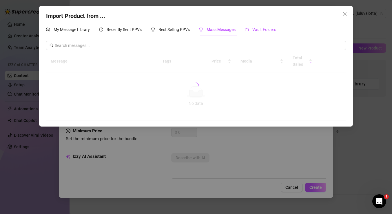
click at [274, 32] on div "Vault Folders" at bounding box center [260, 29] width 31 height 6
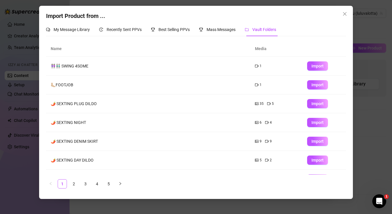
click at [203, 69] on td "👭🏻👬🏻 SWING 4SOME" at bounding box center [148, 66] width 204 height 19
click at [257, 65] on icon "video-camera" at bounding box center [256, 66] width 3 height 3
click at [315, 67] on span "Import" at bounding box center [317, 66] width 12 height 5
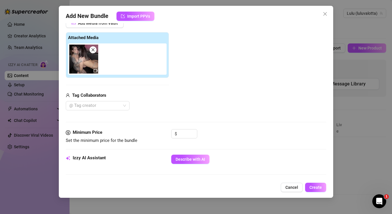
scroll to position [95, 0]
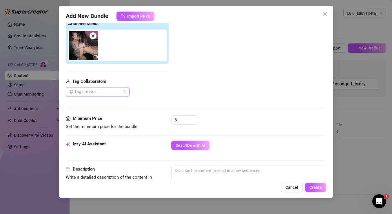
click at [120, 91] on div at bounding box center [94, 92] width 55 height 8
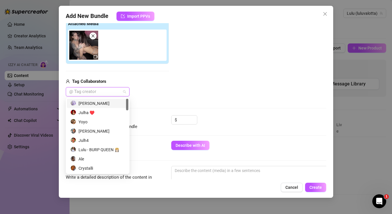
click at [105, 104] on div "[PERSON_NAME]" at bounding box center [97, 103] width 54 height 6
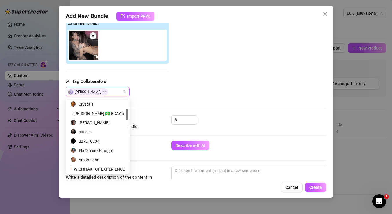
scroll to position [66, 0]
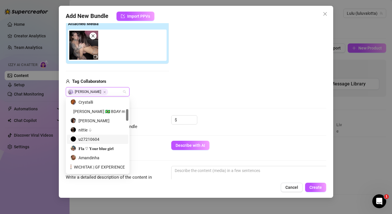
click at [100, 140] on div "u27210604" at bounding box center [97, 139] width 54 height 6
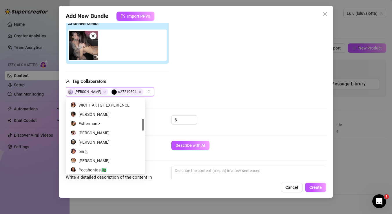
scroll to position [130, 0]
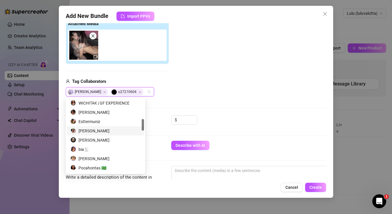
click at [100, 130] on div "[PERSON_NAME]" at bounding box center [105, 131] width 70 height 6
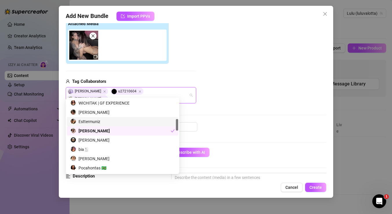
click at [230, 122] on div "$" at bounding box center [248, 129] width 155 height 14
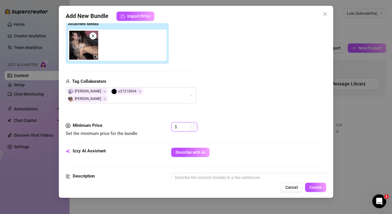
click at [182, 122] on input at bounding box center [187, 126] width 19 height 9
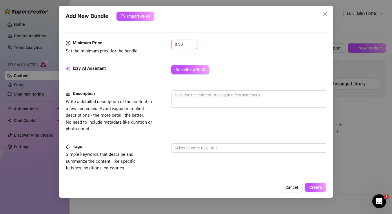
scroll to position [182, 0]
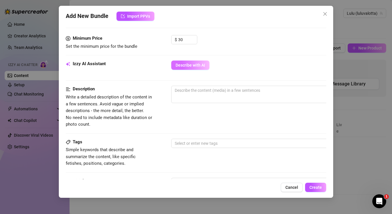
click at [190, 63] on span "Describe with AI" at bounding box center [190, 65] width 30 height 5
click at [187, 90] on span "0 / 1000" at bounding box center [272, 94] width 203 height 17
click at [192, 87] on textarea at bounding box center [272, 90] width 202 height 9
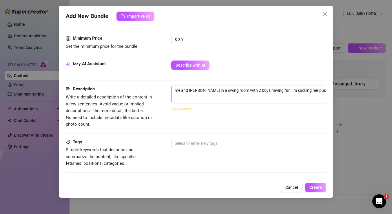
drag, startPoint x: 300, startPoint y: 84, endPoint x: 292, endPoint y: 84, distance: 7.5
click at [292, 86] on textarea "me and [PERSON_NAME] in a swing room with 2 boys having fun, Im sucking her pus…" at bounding box center [272, 90] width 202 height 9
click at [319, 86] on textarea "me and [PERSON_NAME] in a swing room with 2 boys having fun, Im licking her pus…" at bounding box center [272, 90] width 202 height 9
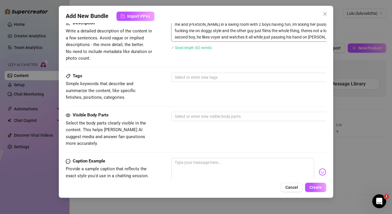
scroll to position [253, 0]
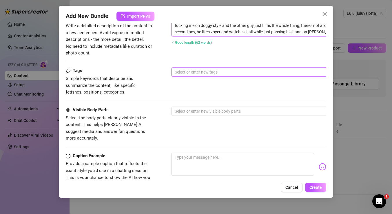
click at [210, 68] on div at bounding box center [269, 72] width 194 height 8
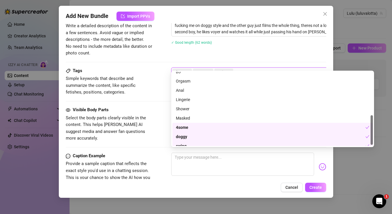
scroll to position [111, 0]
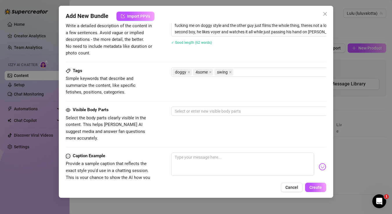
click at [146, 92] on div "Tags Simple keywords that describe and summarize the content, like specific fet…" at bounding box center [196, 86] width 260 height 39
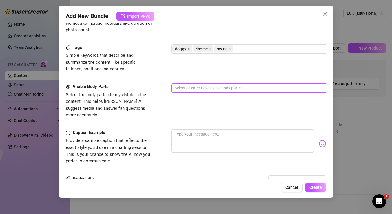
click at [206, 84] on div at bounding box center [269, 88] width 194 height 8
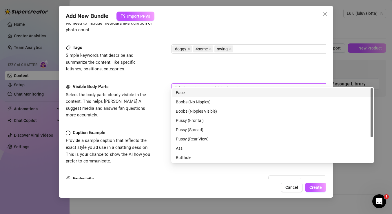
click at [202, 92] on div "Face" at bounding box center [272, 92] width 193 height 6
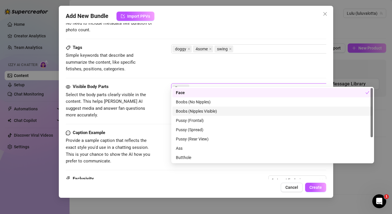
click at [198, 112] on div "Boobs (Nipples Visible)" at bounding box center [272, 111] width 193 height 6
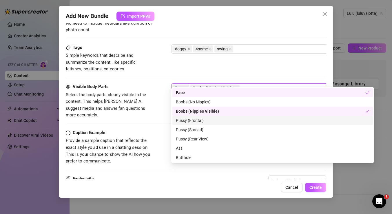
click at [201, 120] on div "Pussy (Frontal)" at bounding box center [272, 120] width 193 height 6
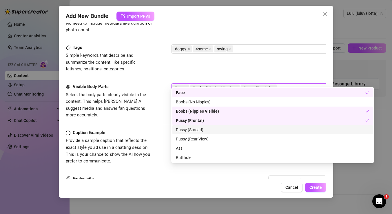
click at [201, 130] on div "Pussy (Spread)" at bounding box center [272, 129] width 193 height 6
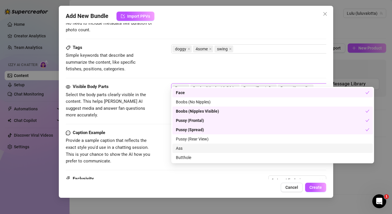
click at [190, 148] on div "Ass" at bounding box center [272, 148] width 193 height 6
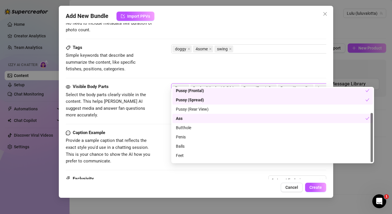
scroll to position [37, 0]
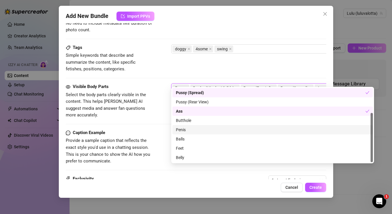
click at [194, 130] on div "Penis" at bounding box center [272, 129] width 193 height 6
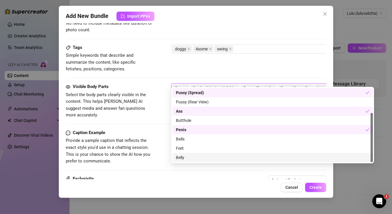
click at [190, 156] on div "Belly" at bounding box center [272, 157] width 193 height 6
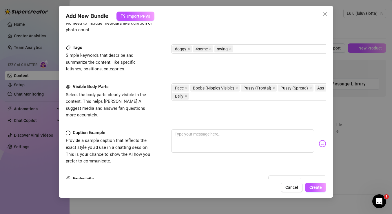
click at [161, 151] on div "Caption Example Provide a sample caption that reflects the exact style you'd us…" at bounding box center [196, 152] width 260 height 46
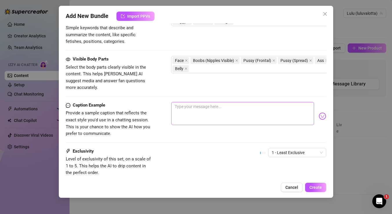
scroll to position [330, 0]
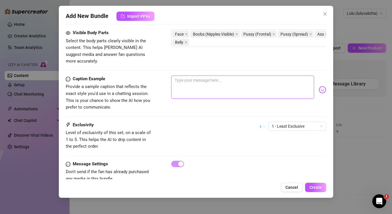
click at [212, 76] on textarea at bounding box center [242, 87] width 143 height 23
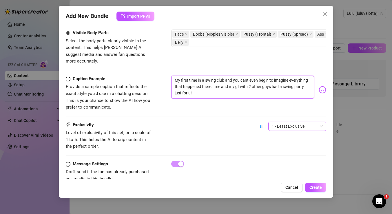
click at [291, 122] on span "1 - Least Exclusive" at bounding box center [296, 126] width 51 height 9
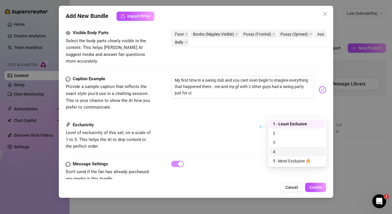
click at [287, 150] on div "4" at bounding box center [297, 151] width 49 height 6
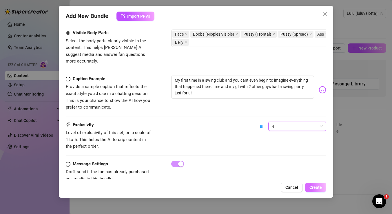
click at [316, 185] on span "Create" at bounding box center [315, 187] width 12 height 5
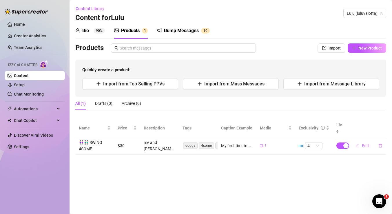
click at [366, 143] on span "Edit" at bounding box center [364, 145] width 7 height 5
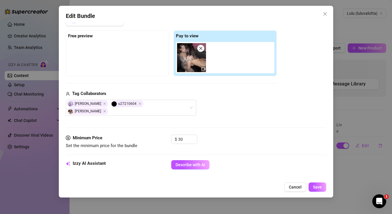
scroll to position [96, 0]
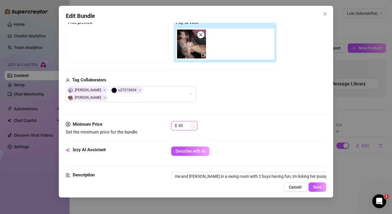
click at [186, 121] on input "30" at bounding box center [187, 125] width 19 height 9
click at [319, 186] on span "Save" at bounding box center [317, 187] width 9 height 5
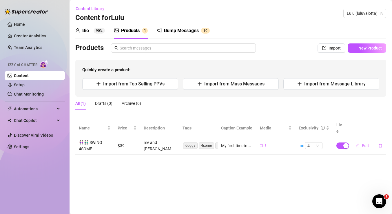
click at [367, 143] on span "Edit" at bounding box center [364, 145] width 7 height 5
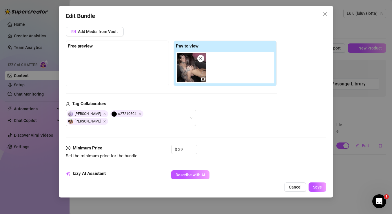
scroll to position [93, 0]
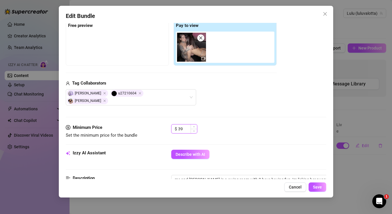
click at [184, 124] on input "39" at bounding box center [187, 128] width 19 height 9
click at [319, 188] on span "Save" at bounding box center [317, 187] width 9 height 5
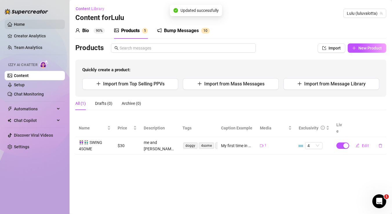
click at [19, 22] on link "Home" at bounding box center [19, 24] width 11 height 5
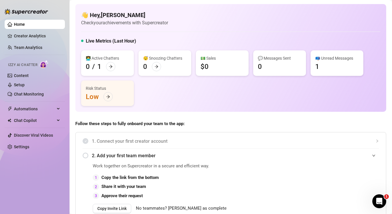
scroll to position [5, 0]
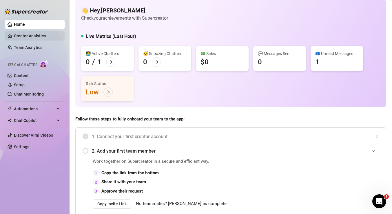
click at [44, 36] on link "Creator Analytics" at bounding box center [37, 35] width 46 height 9
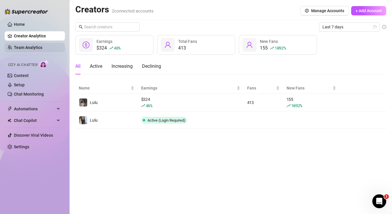
click at [42, 49] on link "Team Analytics" at bounding box center [28, 47] width 28 height 5
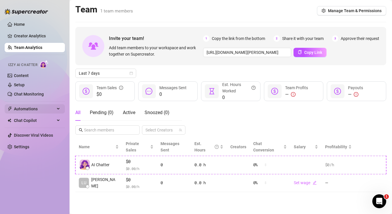
click at [38, 109] on span "Automations" at bounding box center [34, 108] width 41 height 9
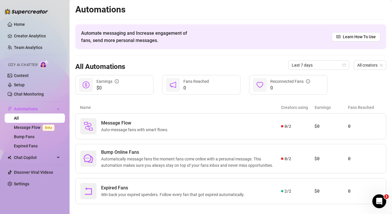
scroll to position [8, 0]
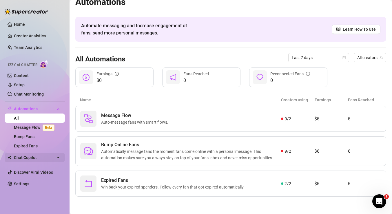
click at [43, 157] on span "Chat Copilot" at bounding box center [34, 157] width 41 height 9
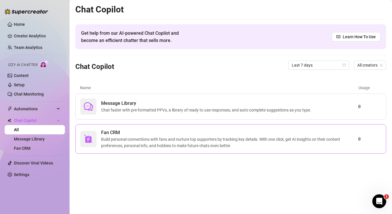
click at [179, 144] on span "Build personal connections with fans and nurture top supporters by tracking key…" at bounding box center [229, 142] width 257 height 13
